Goal: Task Accomplishment & Management: Use online tool/utility

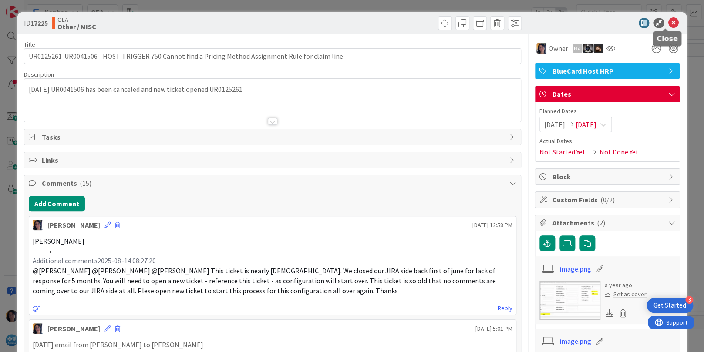
click at [668, 22] on icon at bounding box center [673, 23] width 10 height 10
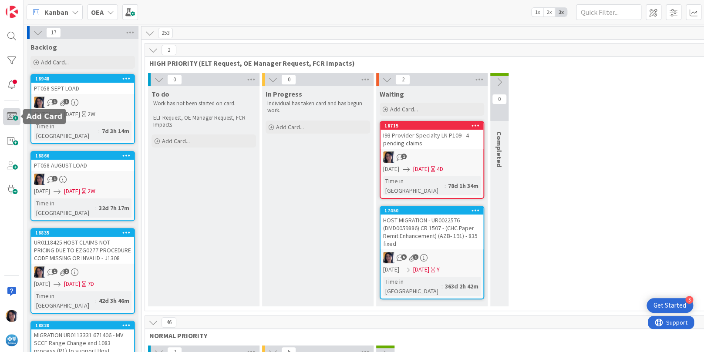
click at [14, 117] on span at bounding box center [11, 116] width 17 height 17
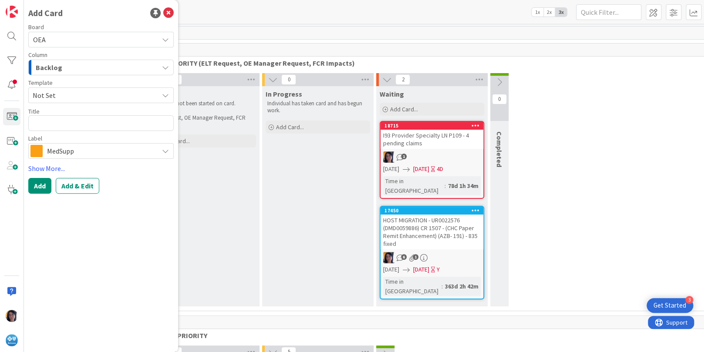
click at [51, 124] on textarea at bounding box center [100, 123] width 145 height 16
type textarea "x"
type textarea "INC0322437"
type textarea "x"
type textarea "INC0322437"
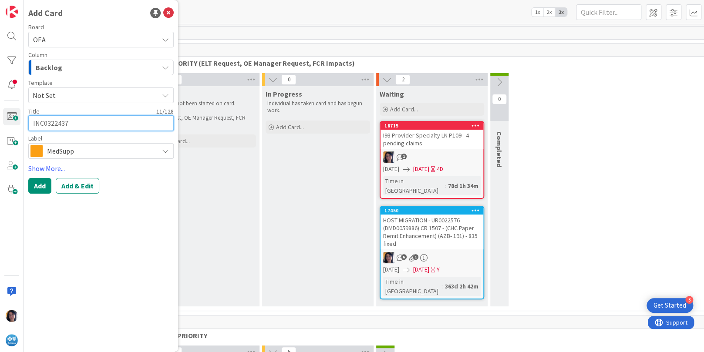
paste textarea "HRP Bluecard Host claims mapping incorrect Other insurance Payments info incorr…"
type textarea "x"
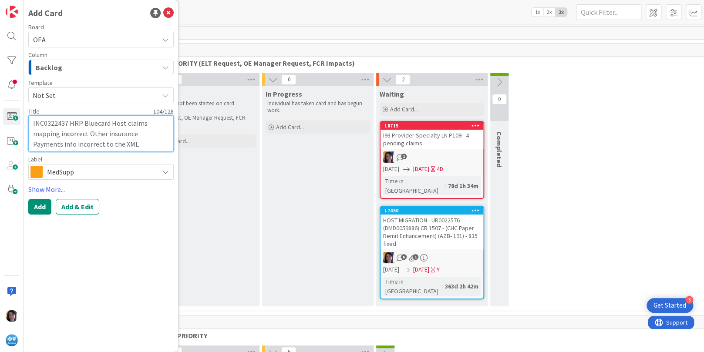
type textarea "INC0322437 HRP Bluecard Host claims mapping incorrect Other insurance Payments …"
click at [65, 173] on span "MedSupp" at bounding box center [100, 172] width 107 height 12
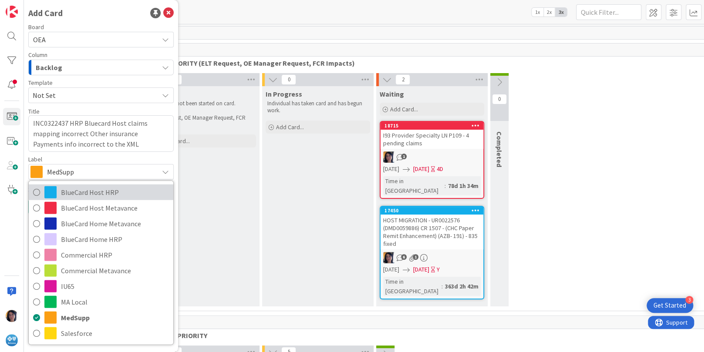
click at [65, 188] on span "BlueCard Host HRP" at bounding box center [115, 191] width 108 height 13
type textarea "x"
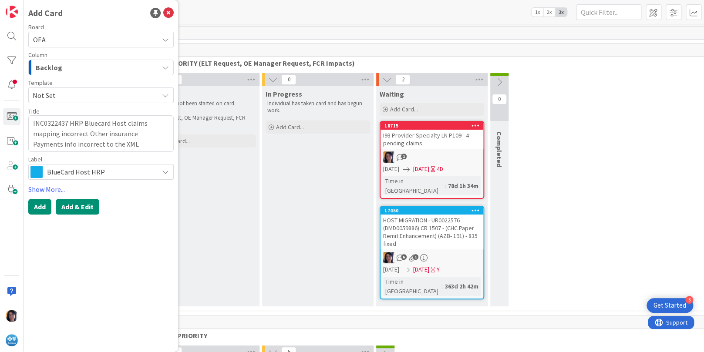
click at [67, 206] on button "Add & Edit" at bounding box center [78, 207] width 44 height 16
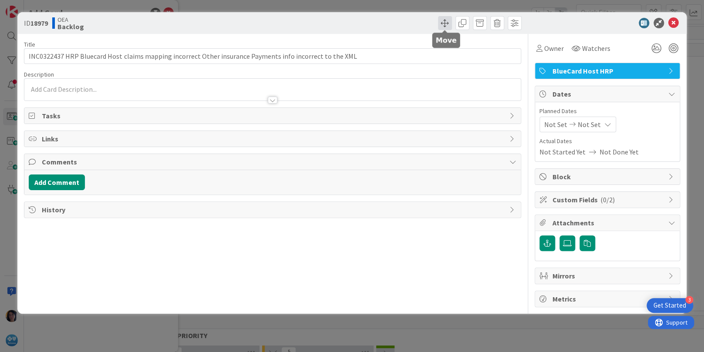
click at [446, 20] on span at bounding box center [445, 23] width 14 height 14
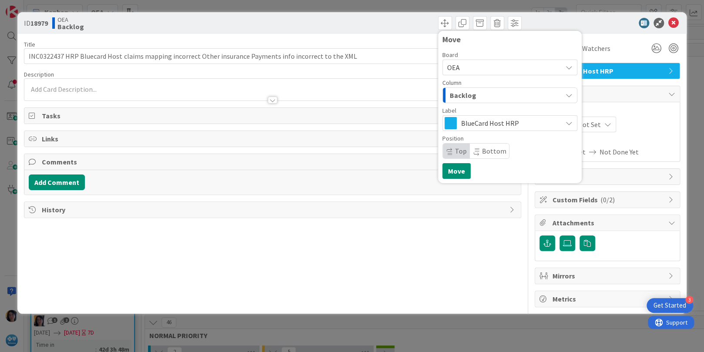
click at [463, 97] on span "Backlog" at bounding box center [463, 95] width 27 height 11
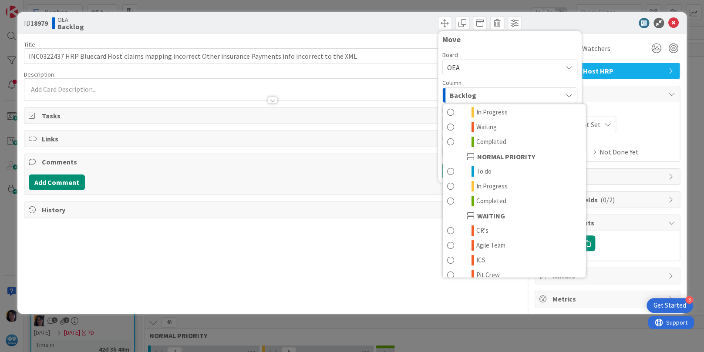
scroll to position [85, 0]
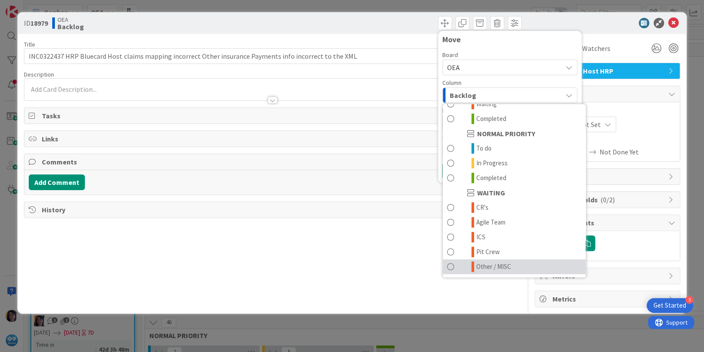
click at [487, 265] on span "Other / MISC" at bounding box center [493, 267] width 35 height 10
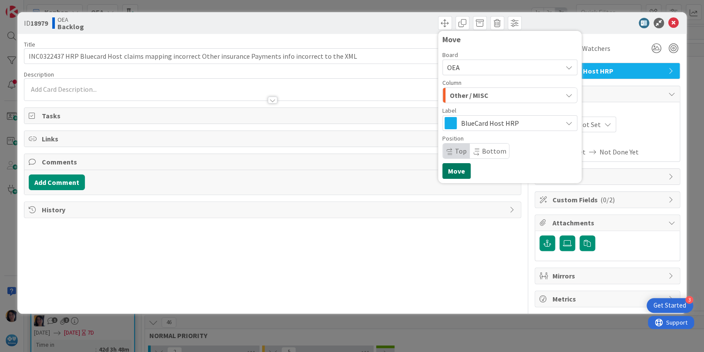
click at [460, 174] on button "Move" at bounding box center [456, 171] width 28 height 16
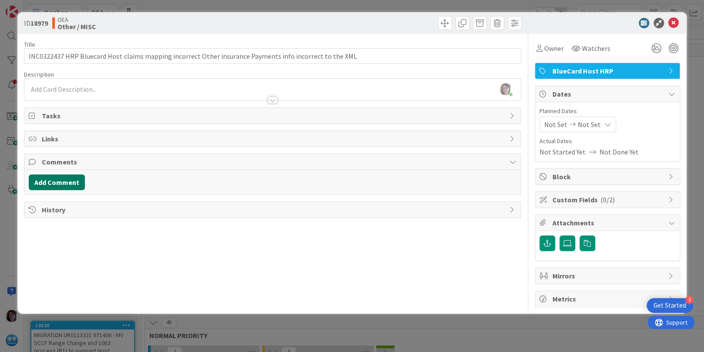
click at [52, 179] on button "Add Comment" at bounding box center [57, 182] width 56 height 16
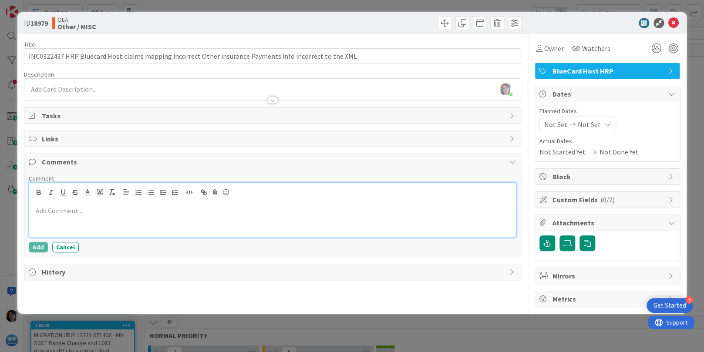
click at [50, 205] on div at bounding box center [272, 219] width 486 height 35
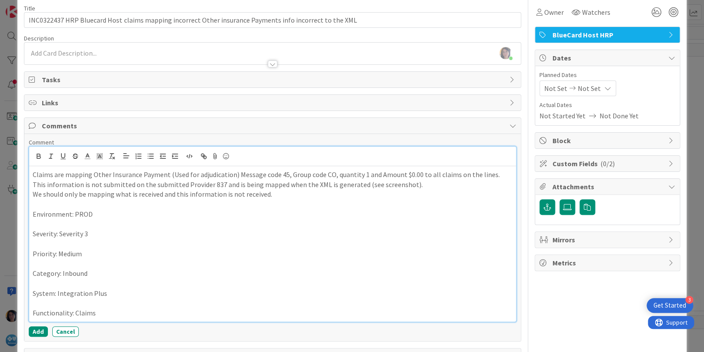
scroll to position [67, 0]
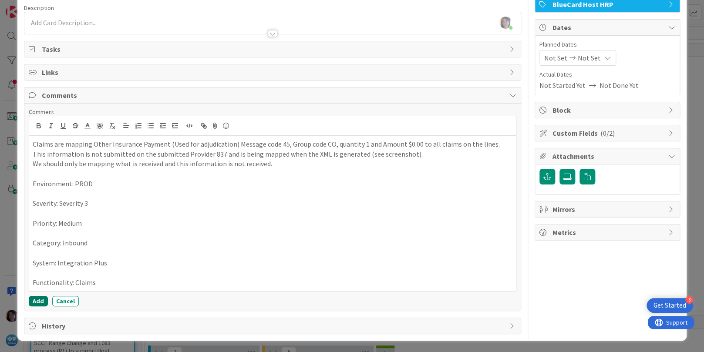
click at [33, 300] on button "Add" at bounding box center [38, 301] width 19 height 10
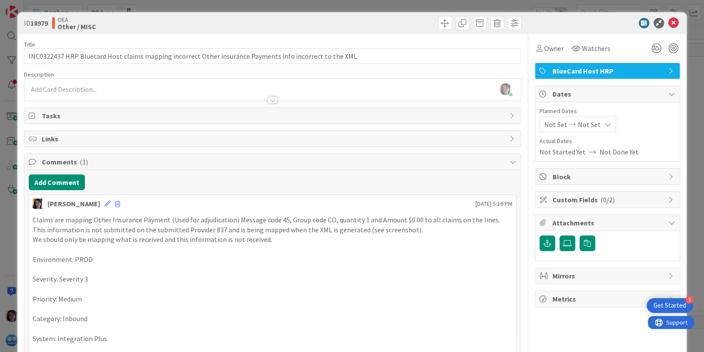
click at [87, 89] on div "[PERSON_NAME] just joined" at bounding box center [272, 90] width 496 height 22
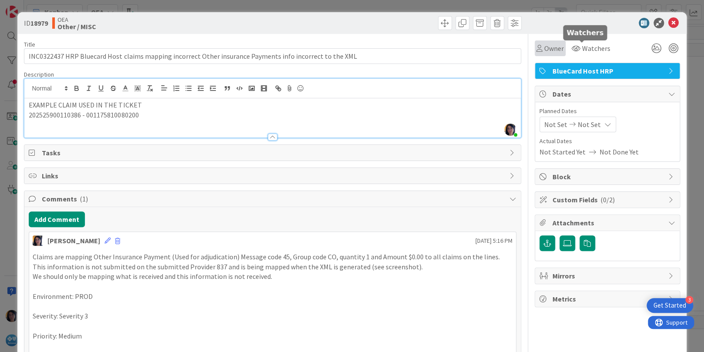
click at [547, 49] on span "Owner" at bounding box center [554, 48] width 20 height 10
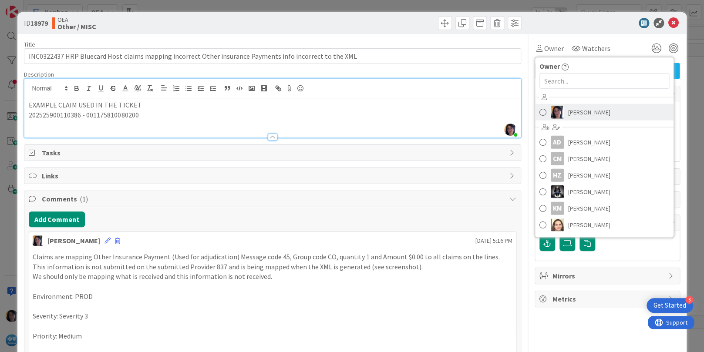
click at [568, 116] on span "[PERSON_NAME]" at bounding box center [589, 112] width 42 height 13
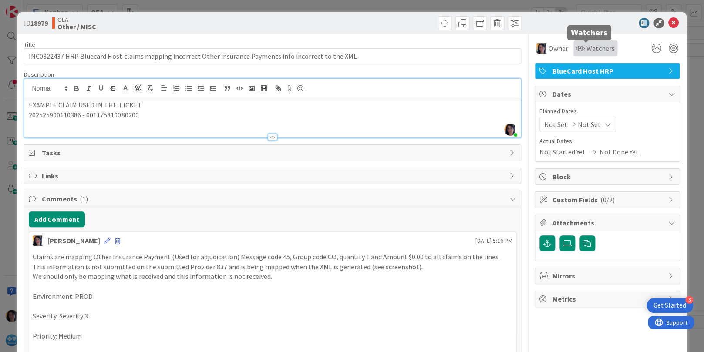
click at [586, 50] on span "Watchers" at bounding box center [600, 48] width 28 height 10
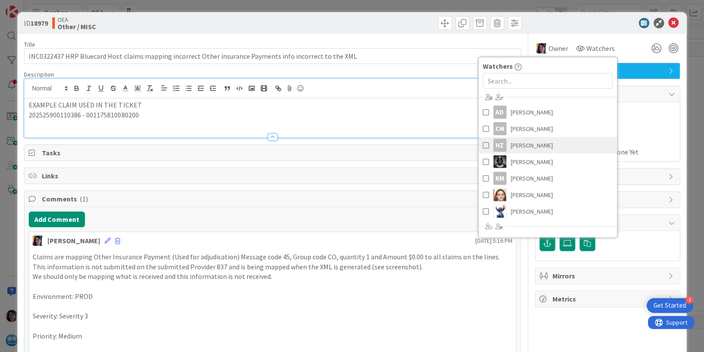
click at [511, 144] on span "[PERSON_NAME]" at bounding box center [531, 145] width 42 height 13
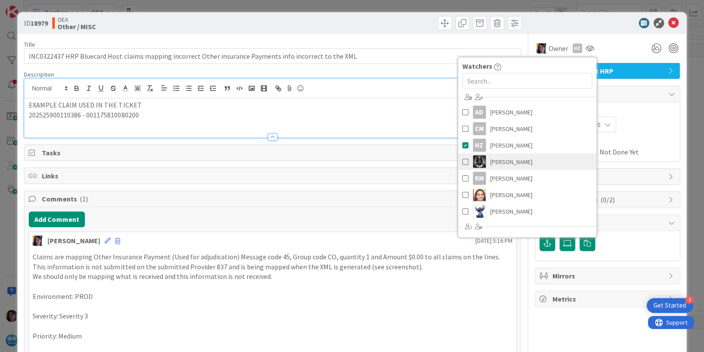
click at [511, 160] on span "[PERSON_NAME]" at bounding box center [511, 161] width 42 height 13
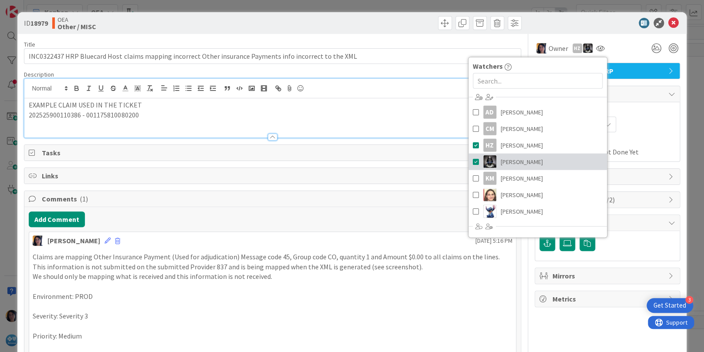
scroll to position [98, 0]
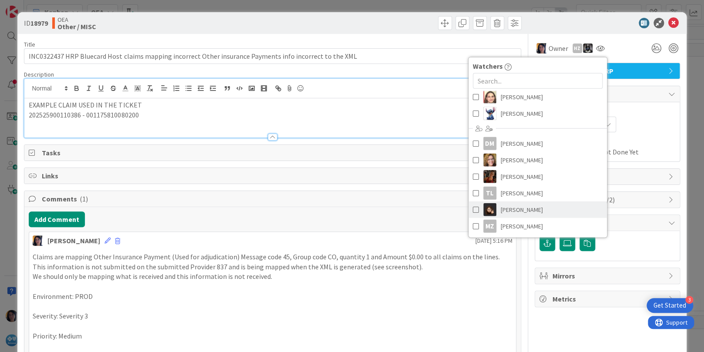
click at [511, 211] on span "[PERSON_NAME]" at bounding box center [521, 209] width 42 height 13
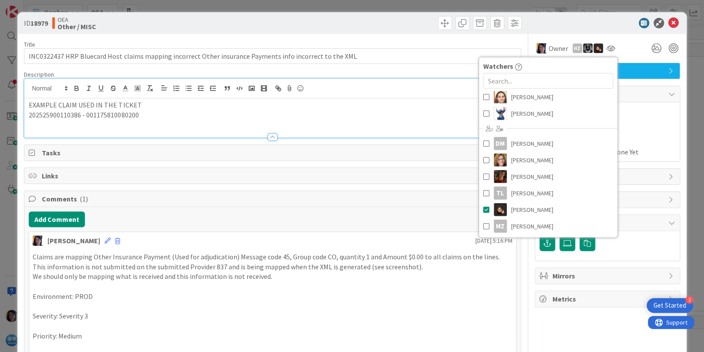
click at [628, 132] on div "Planned Dates Not Set Not Set Actual Dates Not Started Yet Not Done Yet" at bounding box center [607, 132] width 136 height 50
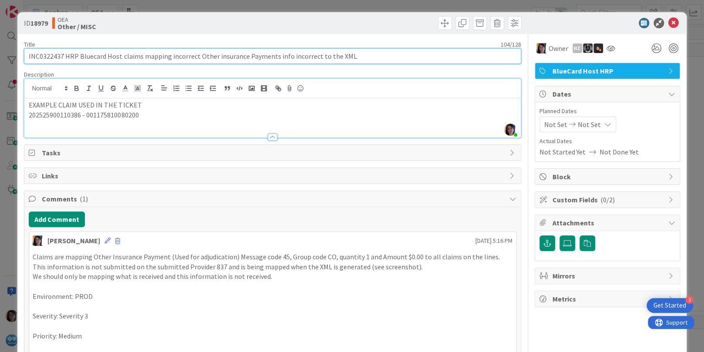
click at [27, 56] on input "INC0322437 HRP Bluecard Host claims mapping incorrect Other insurance Payments …" at bounding box center [272, 56] width 497 height 16
type input "UST INTEGRATION + INC0322437 HRP Bluecard Host claims mapping incorrect Other i…"
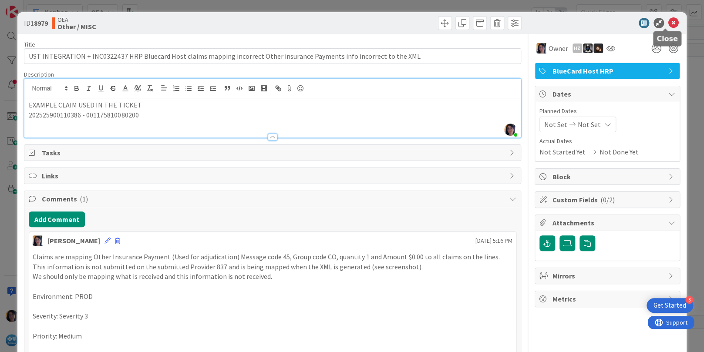
drag, startPoint x: 664, startPoint y: 23, endPoint x: 623, endPoint y: 96, distance: 83.4
click at [668, 23] on icon at bounding box center [673, 23] width 10 height 10
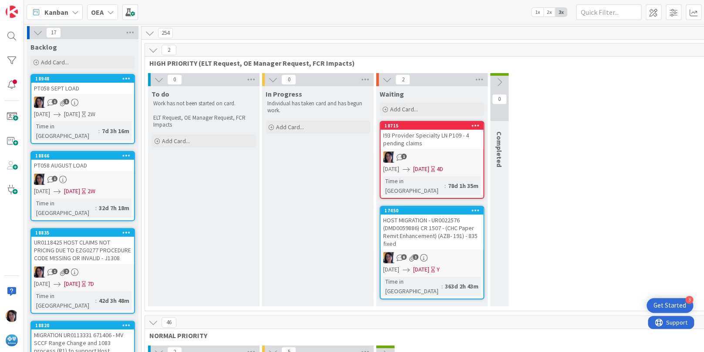
drag, startPoint x: 570, startPoint y: 143, endPoint x: 574, endPoint y: 186, distance: 42.9
click at [570, 144] on div "0 To do Work has not been started on card. ELT Request, OE Manager Request, FCR…" at bounding box center [432, 192] width 570 height 238
drag, startPoint x: 644, startPoint y: 170, endPoint x: 644, endPoint y: 174, distance: 4.4
click at [644, 170] on div "0 To do Work has not been started on card. ELT Request, OE Manager Request, FCR…" at bounding box center [432, 192] width 570 height 238
